Goal: Book appointment/travel/reservation

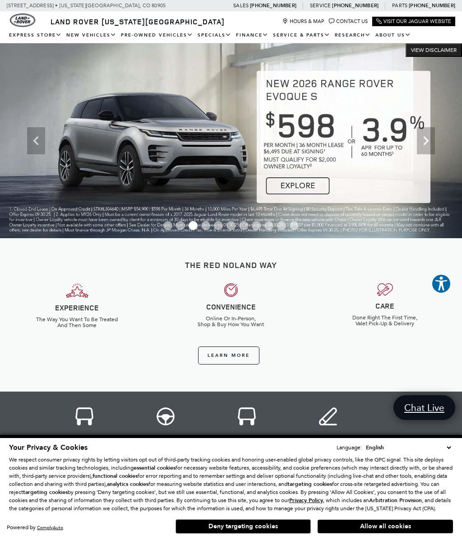
click at [423, 141] on icon "Next" at bounding box center [426, 141] width 18 height 18
click at [428, 142] on icon "Next" at bounding box center [425, 140] width 5 height 9
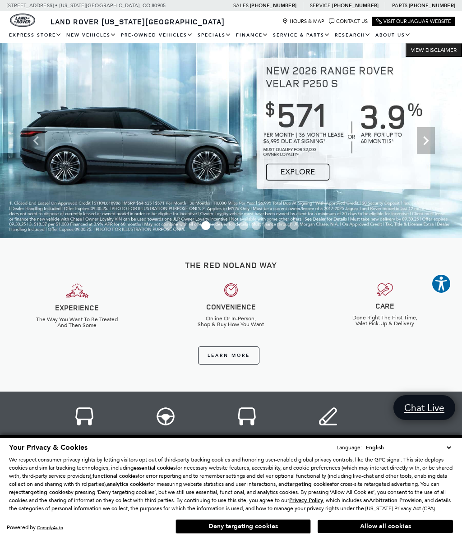
click at [428, 140] on icon "Next" at bounding box center [426, 141] width 18 height 18
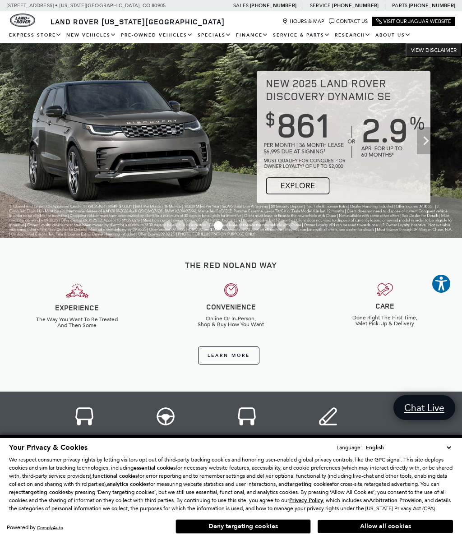
click at [426, 145] on icon "Next" at bounding box center [426, 141] width 18 height 18
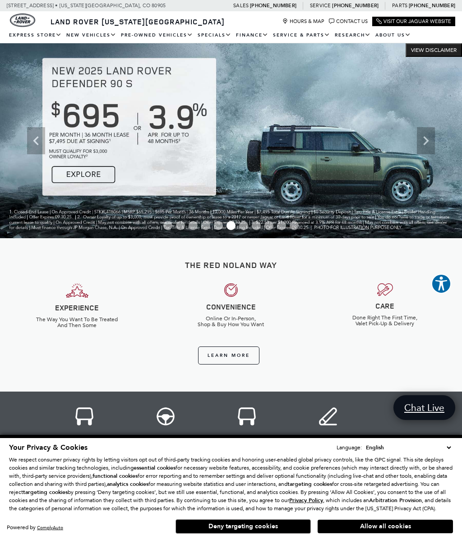
click at [425, 144] on icon "Next" at bounding box center [425, 140] width 5 height 9
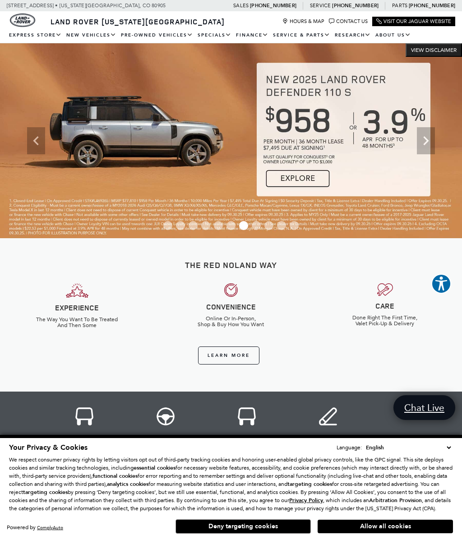
click at [431, 144] on icon "Next" at bounding box center [426, 141] width 18 height 18
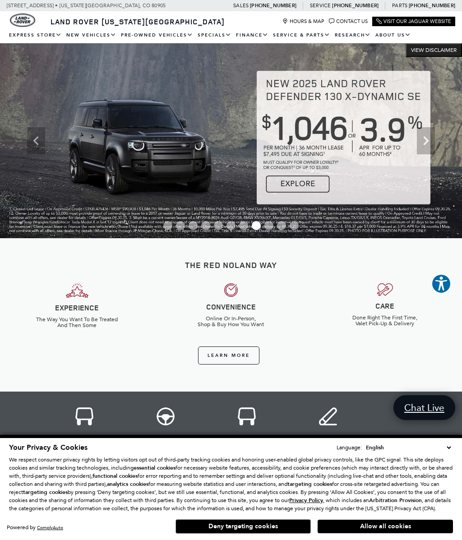
click at [432, 142] on icon "Next" at bounding box center [426, 141] width 18 height 18
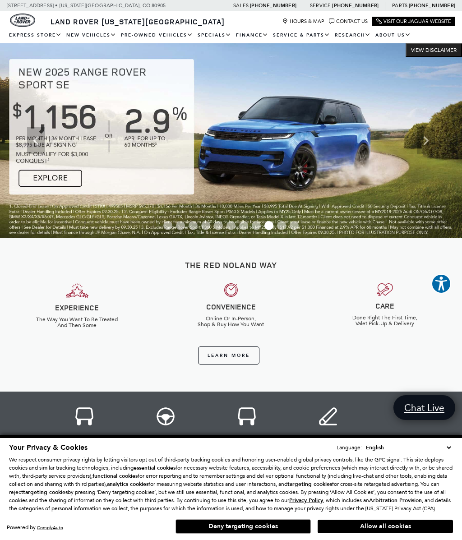
click at [0, 529] on div "Your Privacy & Cookies Language: English Spanish / Español English / United Kin…" at bounding box center [231, 487] width 462 height 105
click at [425, 140] on icon "Next" at bounding box center [426, 141] width 18 height 18
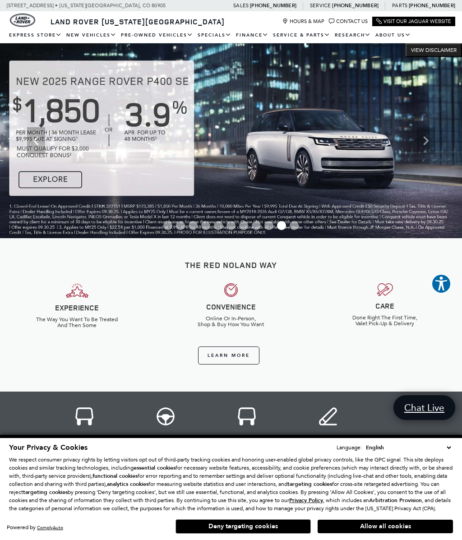
click at [424, 146] on icon "Next" at bounding box center [426, 141] width 18 height 18
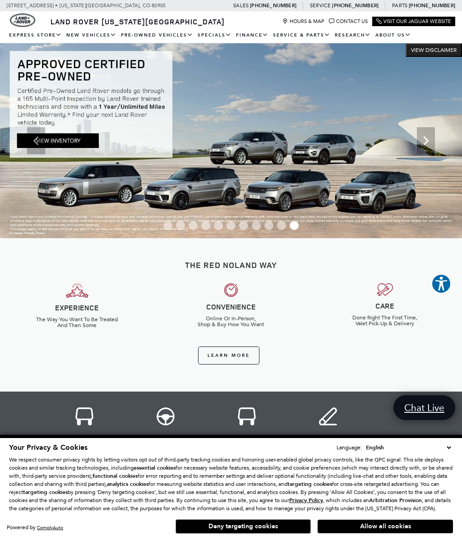
click at [426, 144] on icon "Next" at bounding box center [426, 141] width 18 height 18
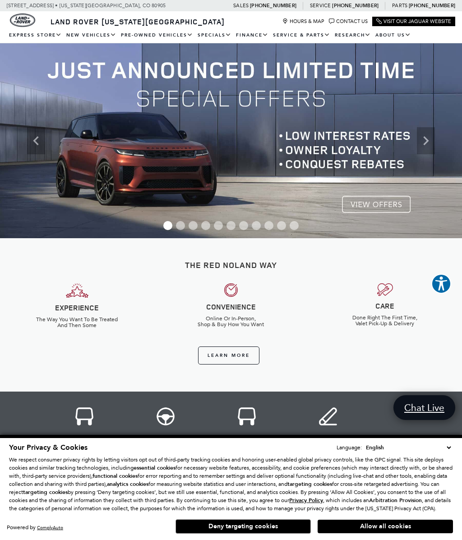
click at [0, 0] on b "Schedule Service" at bounding box center [0, 0] width 0 height 0
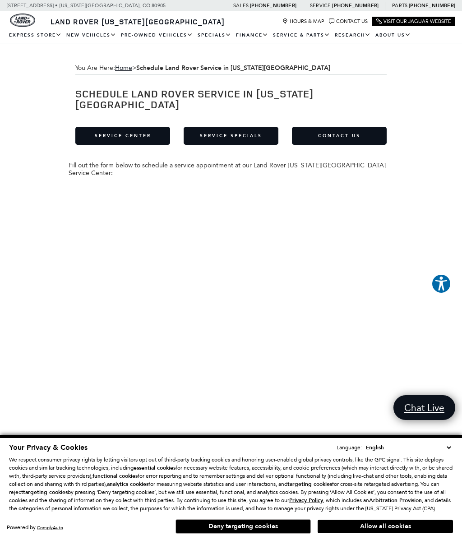
click at [248, 130] on link "Service Specials" at bounding box center [231, 136] width 95 height 18
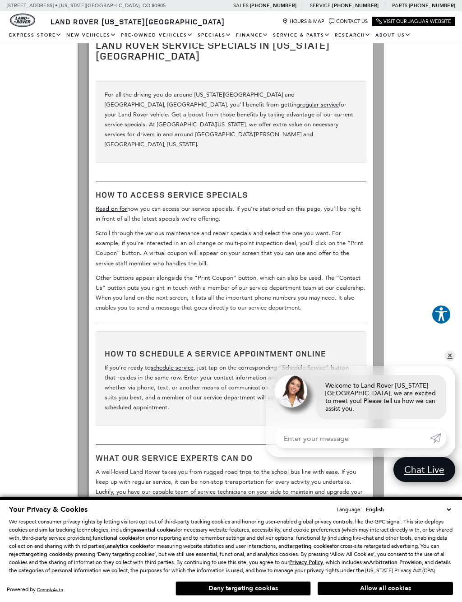
scroll to position [183, 0]
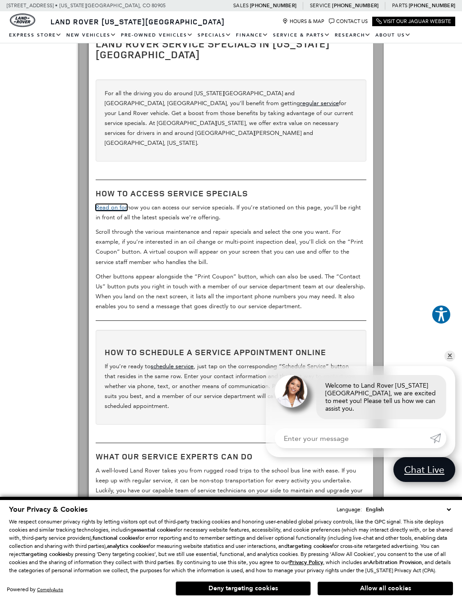
click at [118, 204] on link "Read on for" at bounding box center [112, 207] width 32 height 7
click at [122, 204] on link "Read on for" at bounding box center [112, 207] width 32 height 7
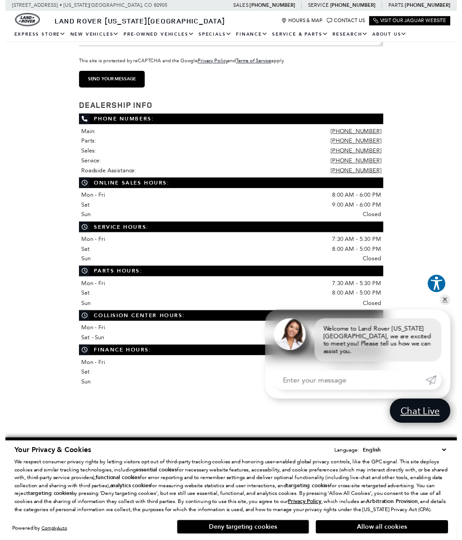
scroll to position [1278, 0]
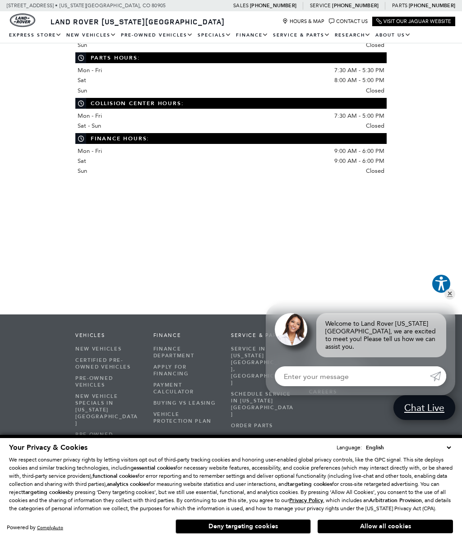
scroll to position [1492, 0]
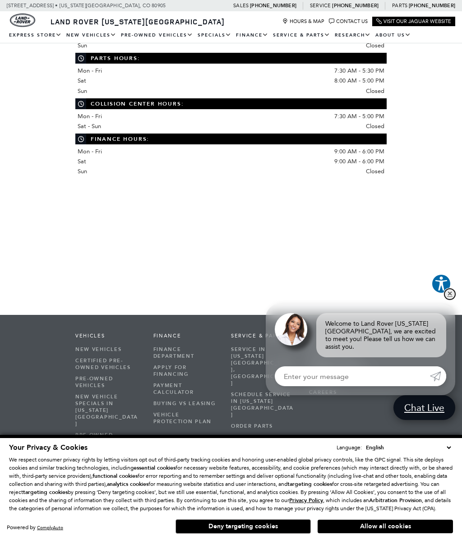
click at [451, 300] on link "✕" at bounding box center [450, 294] width 11 height 11
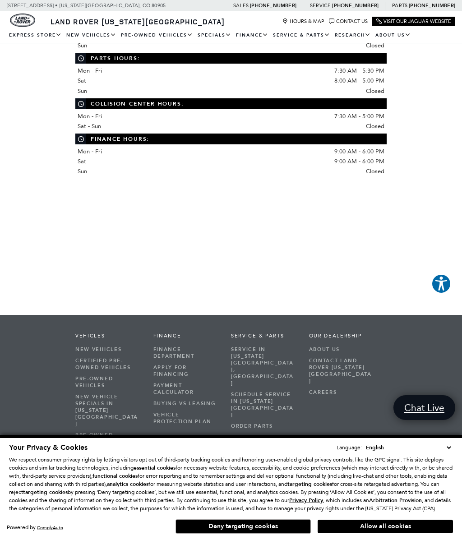
click at [257, 389] on link "Schedule Service in [US_STATE][GEOGRAPHIC_DATA]" at bounding box center [263, 405] width 65 height 32
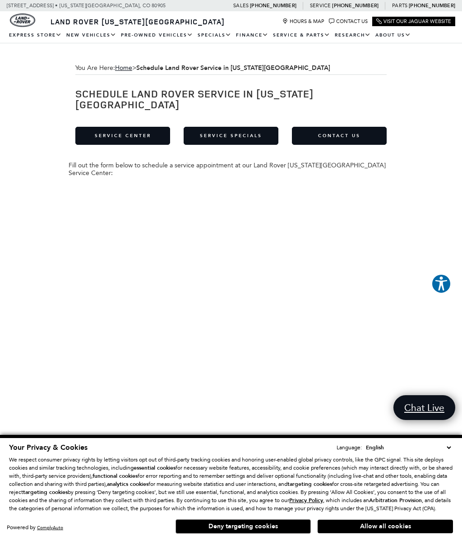
click at [450, 444] on select "English Spanish / Español English / United Kingdom Korean / 한국어 Vietnamese / Ti…" at bounding box center [408, 447] width 89 height 9
